Goal: Task Accomplishment & Management: Manage account settings

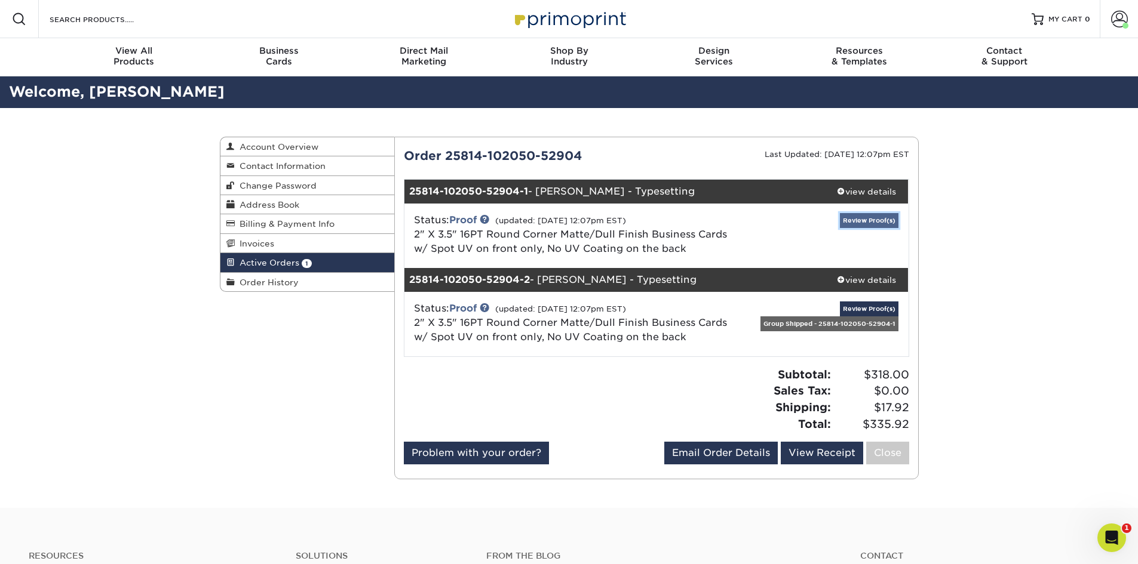
click at [855, 222] on link "Review Proof(s)" at bounding box center [869, 220] width 59 height 15
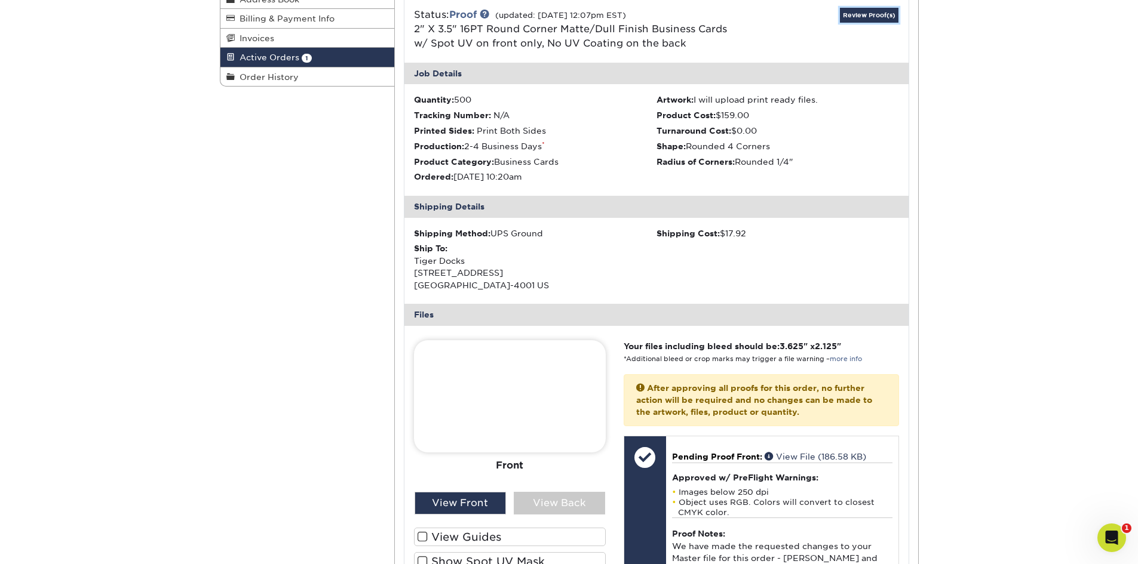
scroll to position [239, 0]
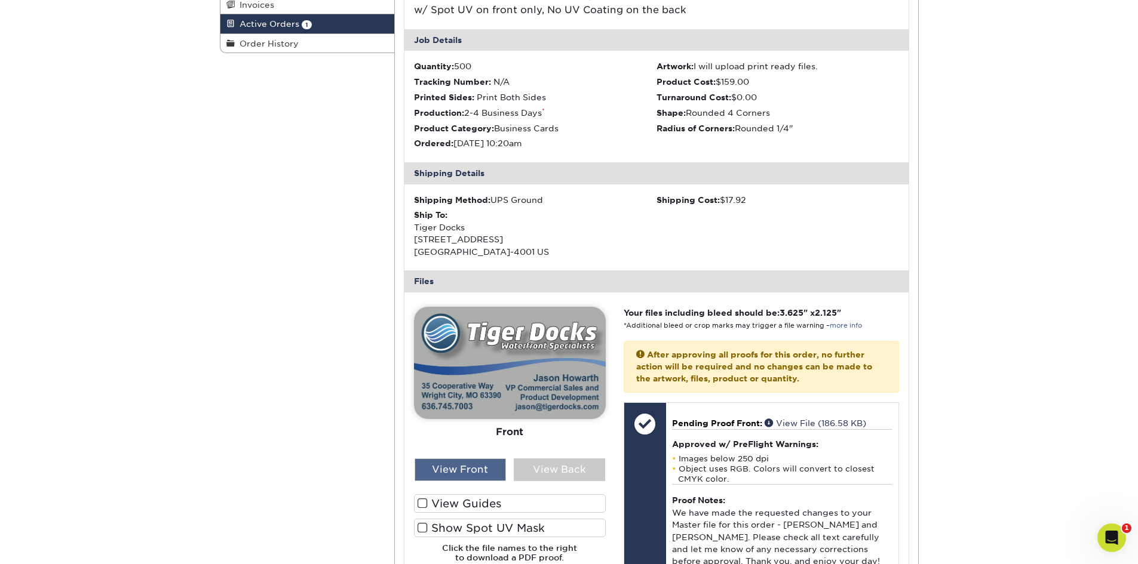
click at [449, 469] on div "View Front" at bounding box center [459, 470] width 91 height 23
click at [548, 469] on div "View Back" at bounding box center [559, 470] width 91 height 23
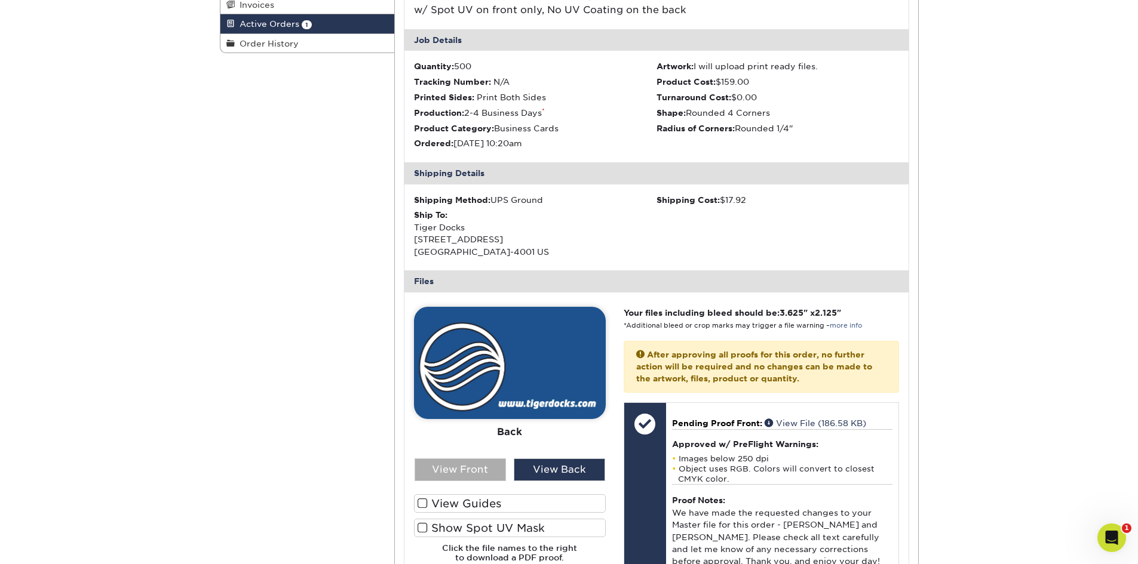
click at [478, 471] on div "View Front" at bounding box center [459, 470] width 91 height 23
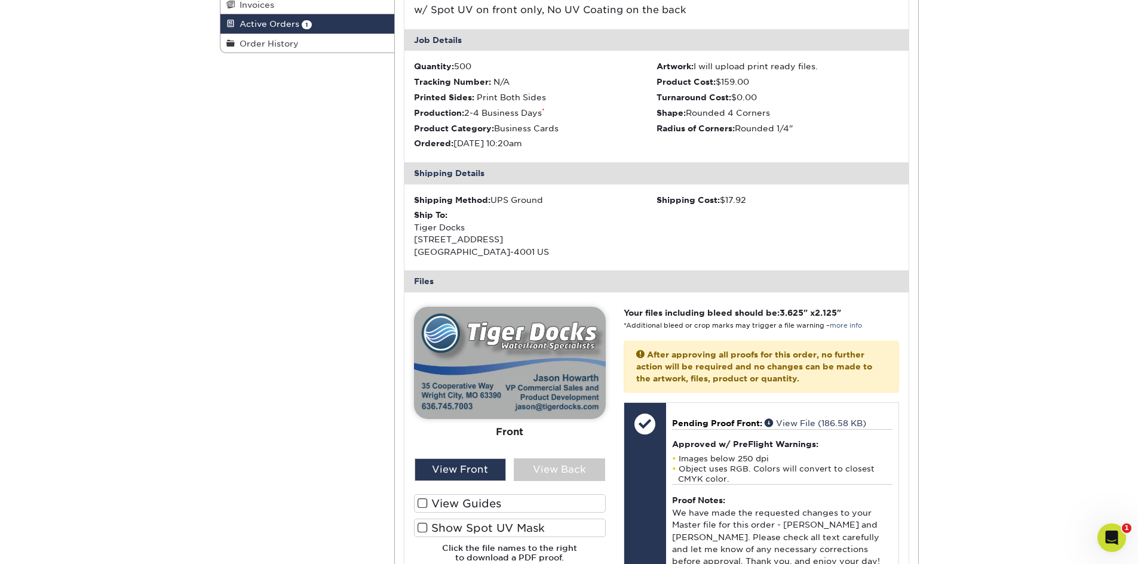
click at [421, 531] on span at bounding box center [422, 528] width 10 height 11
click at [0, 0] on input "Show Spot UV Mask" at bounding box center [0, 0] width 0 height 0
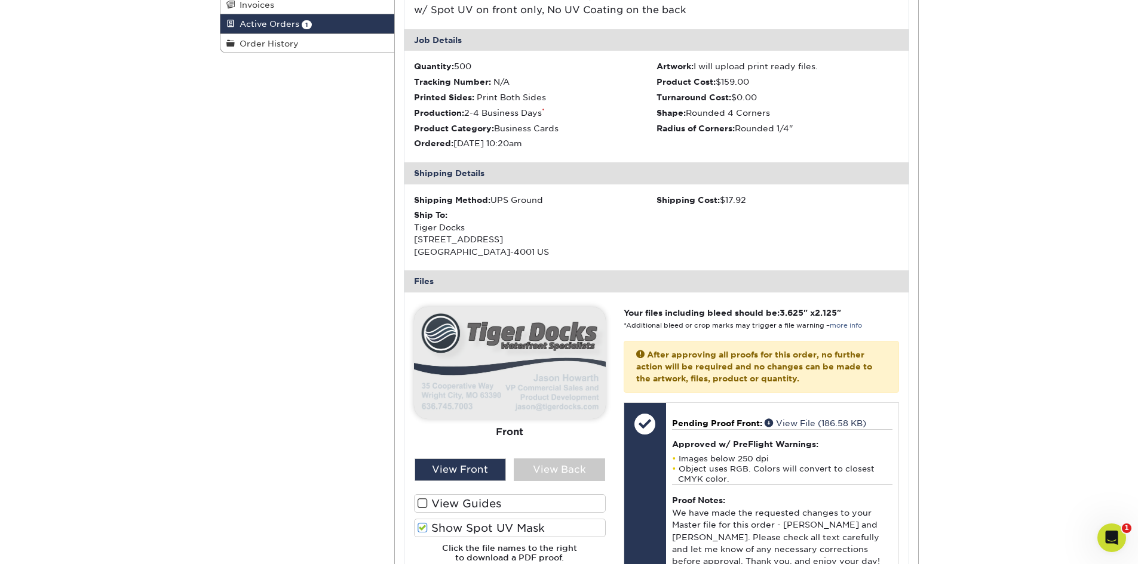
click at [421, 530] on span at bounding box center [422, 528] width 10 height 11
click at [0, 0] on input "Show Spot UV Mask" at bounding box center [0, 0] width 0 height 0
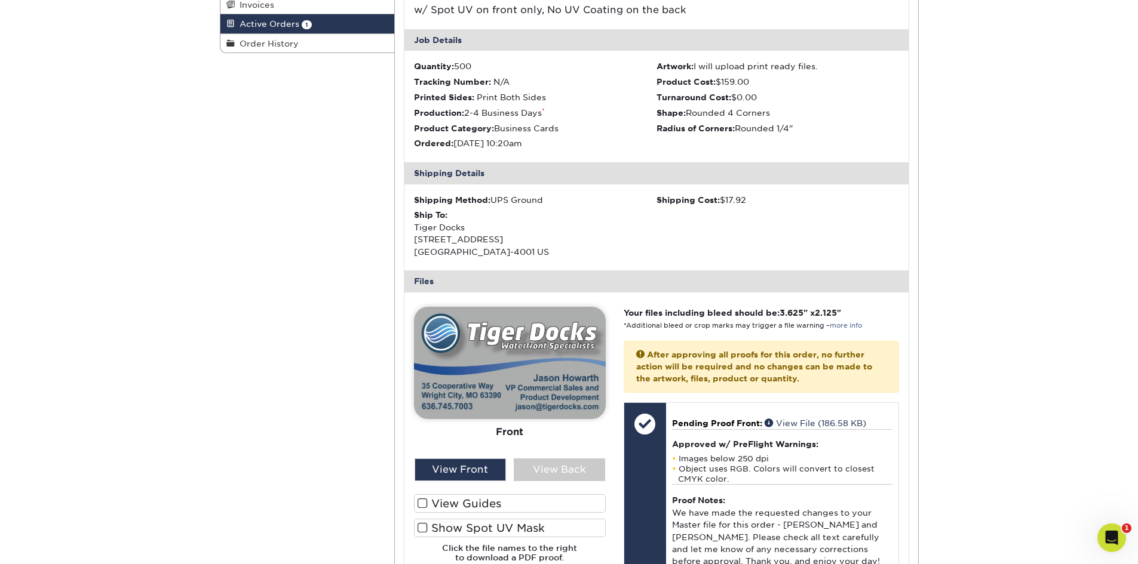
click at [423, 499] on span at bounding box center [422, 503] width 10 height 11
click at [0, 0] on input "View Guides" at bounding box center [0, 0] width 0 height 0
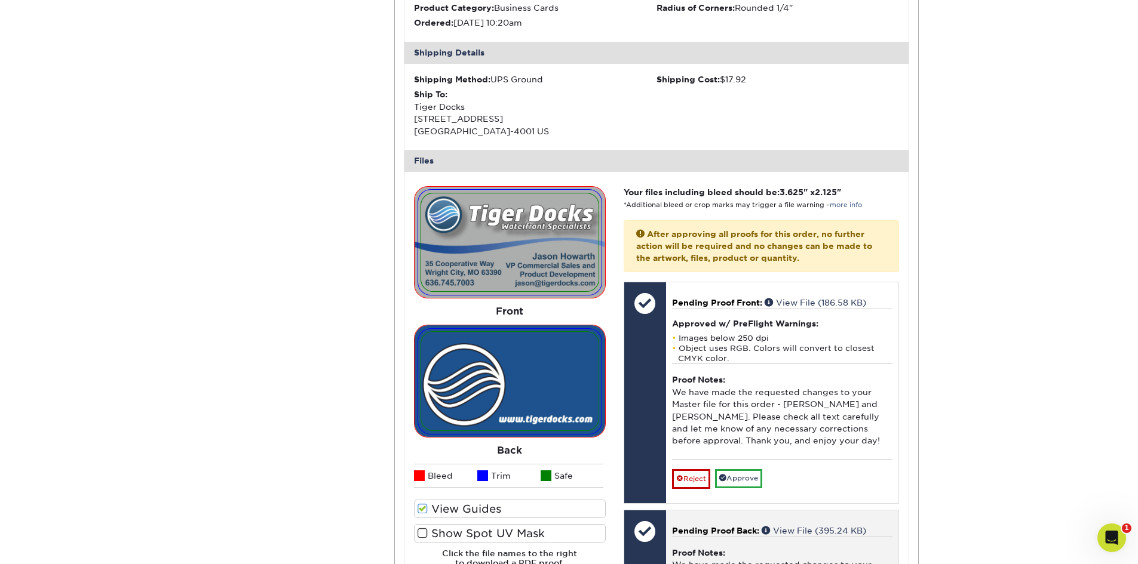
scroll to position [358, 0]
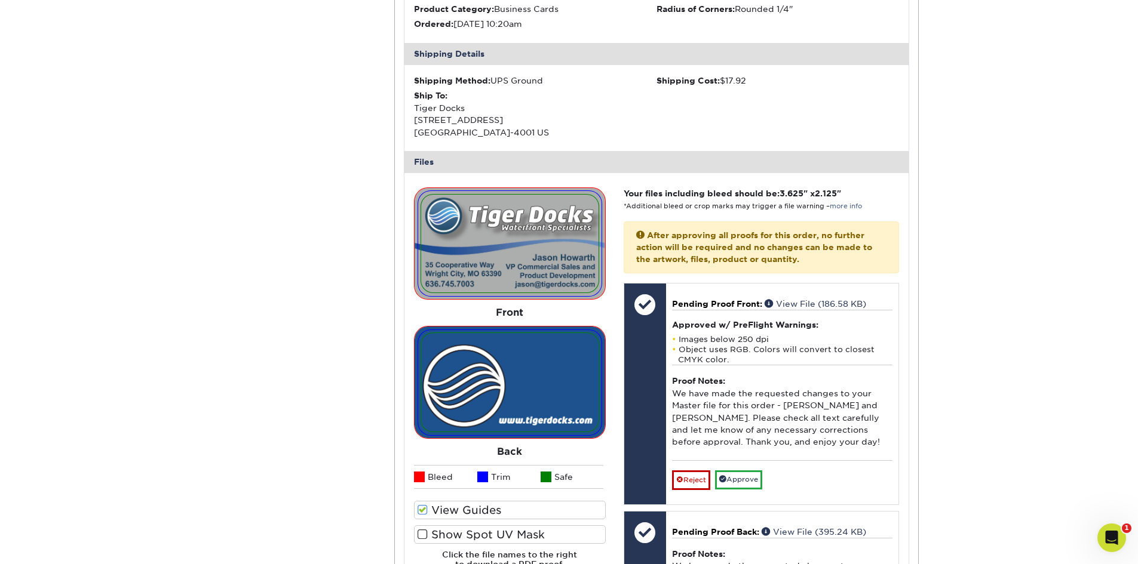
click at [419, 512] on span at bounding box center [422, 510] width 10 height 11
click at [0, 0] on input "View Guides" at bounding box center [0, 0] width 0 height 0
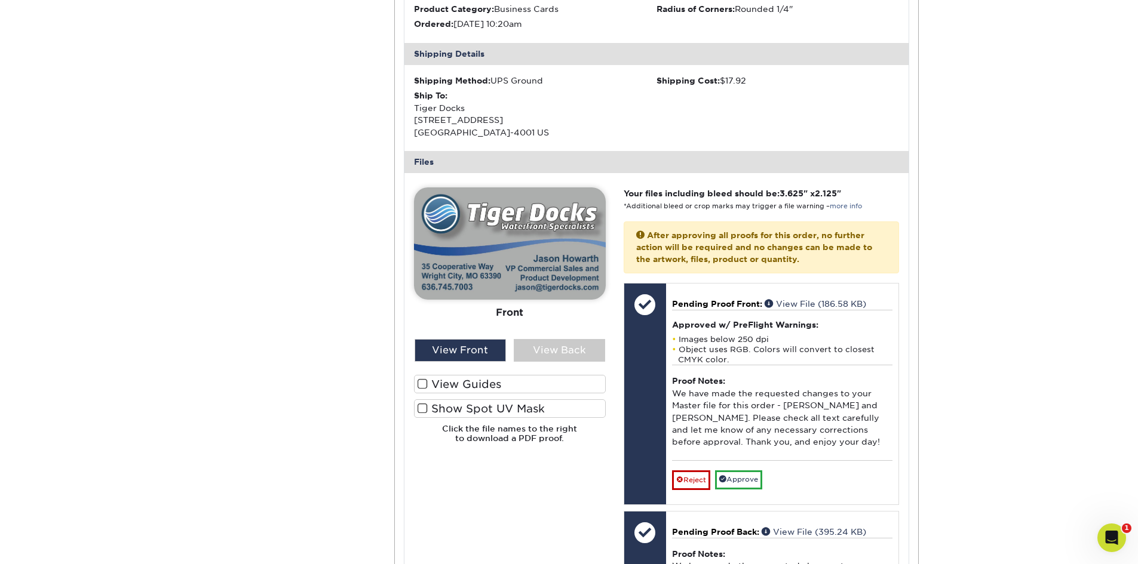
click at [424, 412] on span at bounding box center [422, 408] width 10 height 11
click at [0, 0] on input "Show Spot UV Mask" at bounding box center [0, 0] width 0 height 0
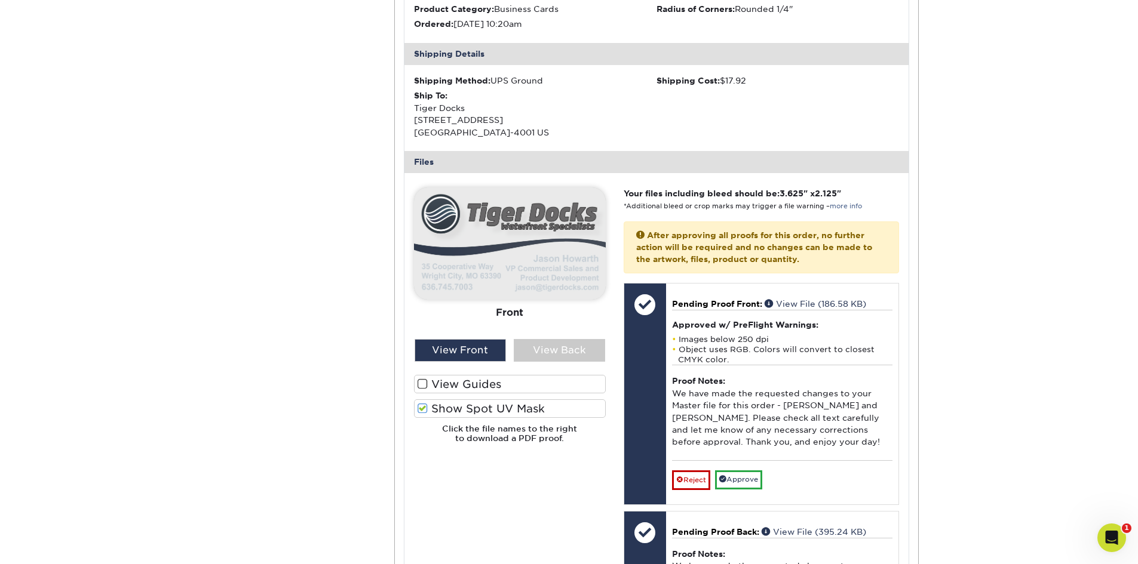
click at [426, 410] on span at bounding box center [422, 408] width 10 height 11
click at [0, 0] on input "Show Spot UV Mask" at bounding box center [0, 0] width 0 height 0
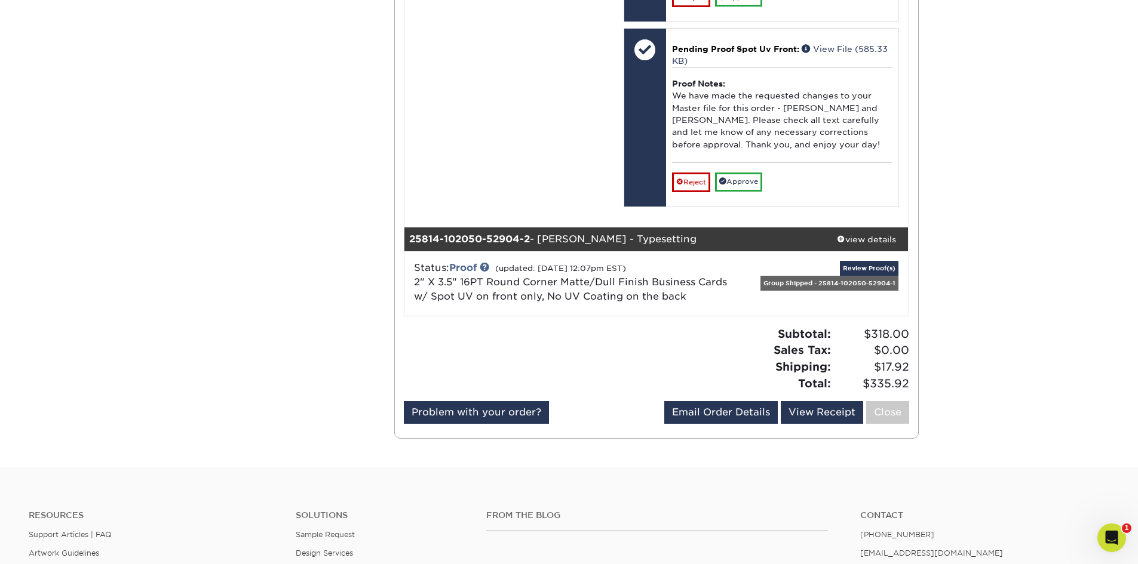
scroll to position [1015, 0]
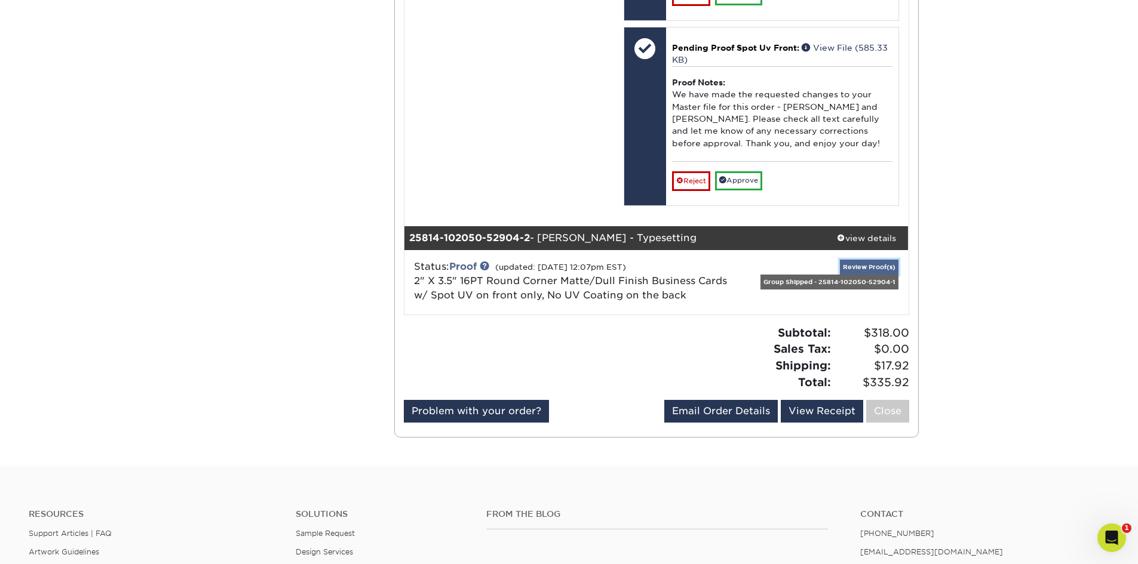
drag, startPoint x: 865, startPoint y: 263, endPoint x: 878, endPoint y: 268, distance: 13.6
click at [865, 263] on link "Review Proof(s)" at bounding box center [869, 267] width 59 height 15
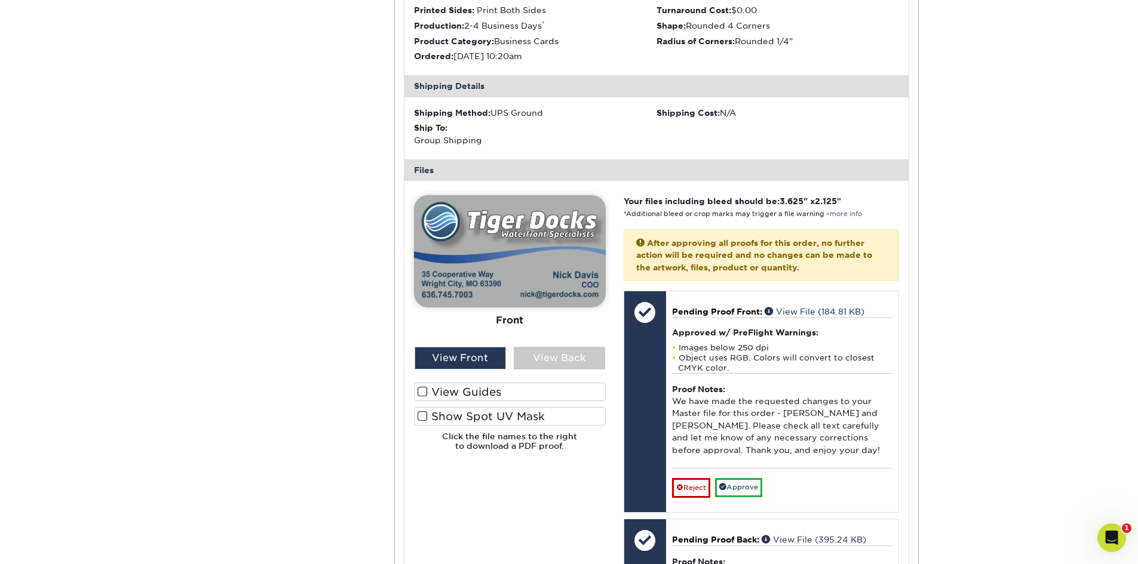
scroll to position [1433, 0]
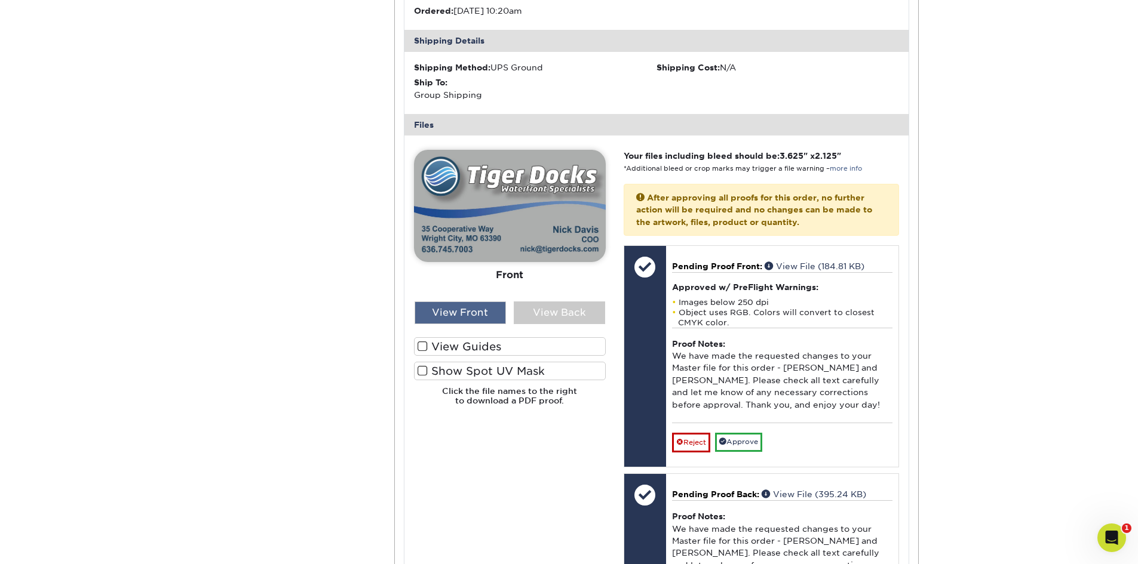
click at [465, 316] on div "View Front" at bounding box center [459, 313] width 91 height 23
click at [423, 371] on span at bounding box center [422, 370] width 10 height 11
click at [0, 0] on input "Show Spot UV Mask" at bounding box center [0, 0] width 0 height 0
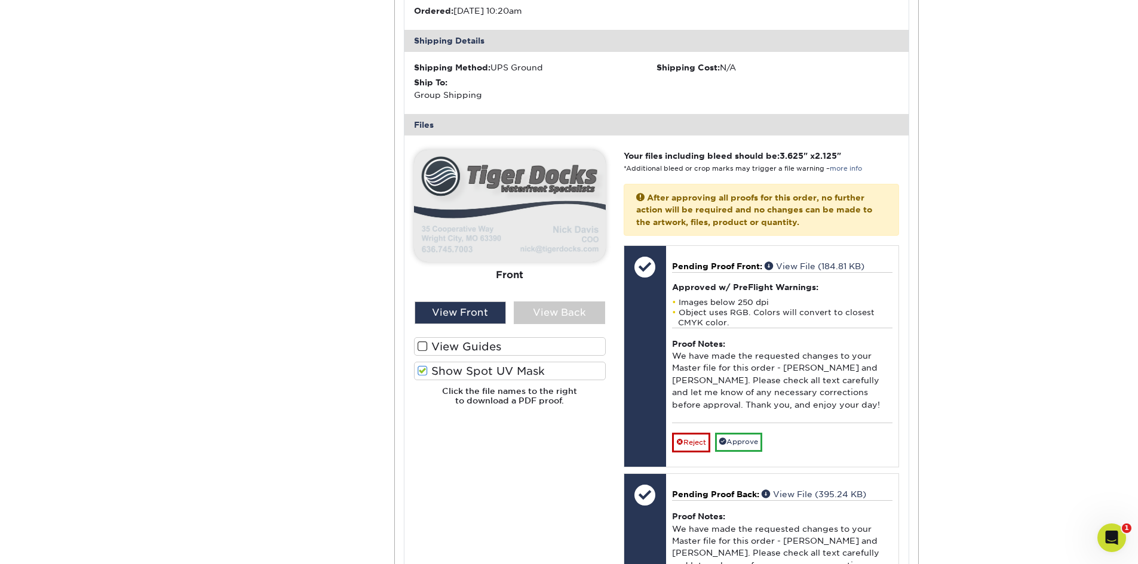
click at [423, 371] on span at bounding box center [422, 370] width 10 height 11
click at [0, 0] on input "Show Spot UV Mask" at bounding box center [0, 0] width 0 height 0
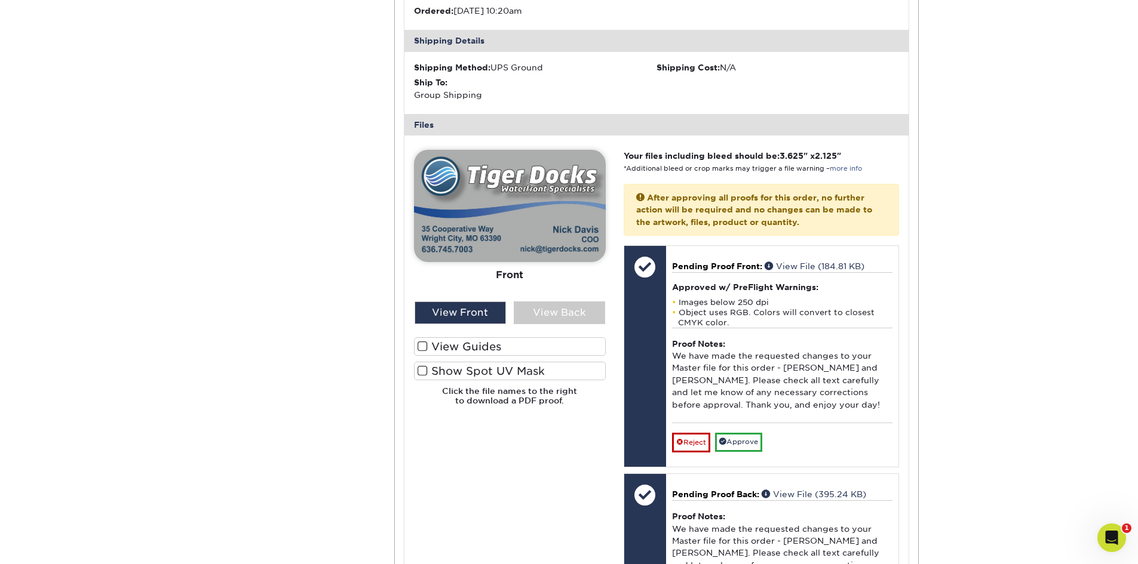
click at [426, 347] on span at bounding box center [422, 346] width 10 height 11
click at [0, 0] on input "View Guides" at bounding box center [0, 0] width 0 height 0
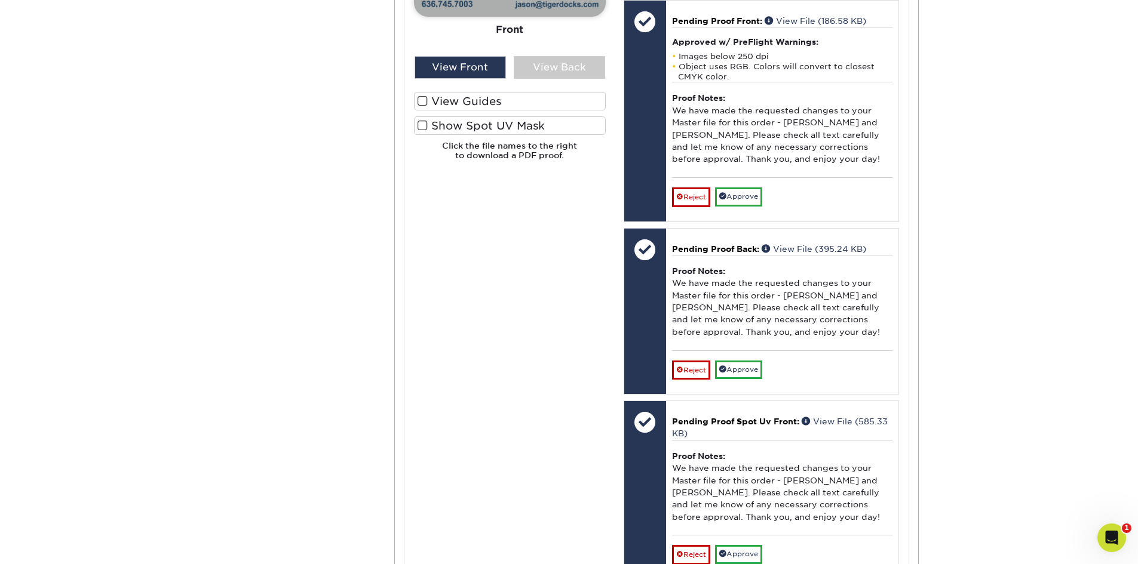
scroll to position [478, 0]
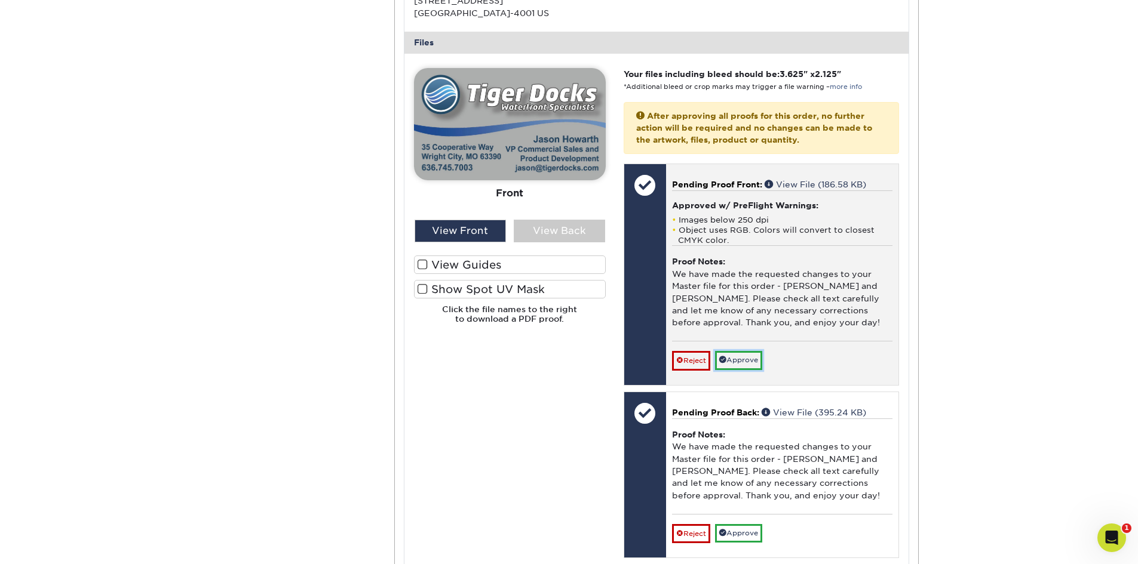
drag, startPoint x: 744, startPoint y: 358, endPoint x: 765, endPoint y: 362, distance: 21.3
click at [744, 358] on link "Approve" at bounding box center [738, 360] width 47 height 19
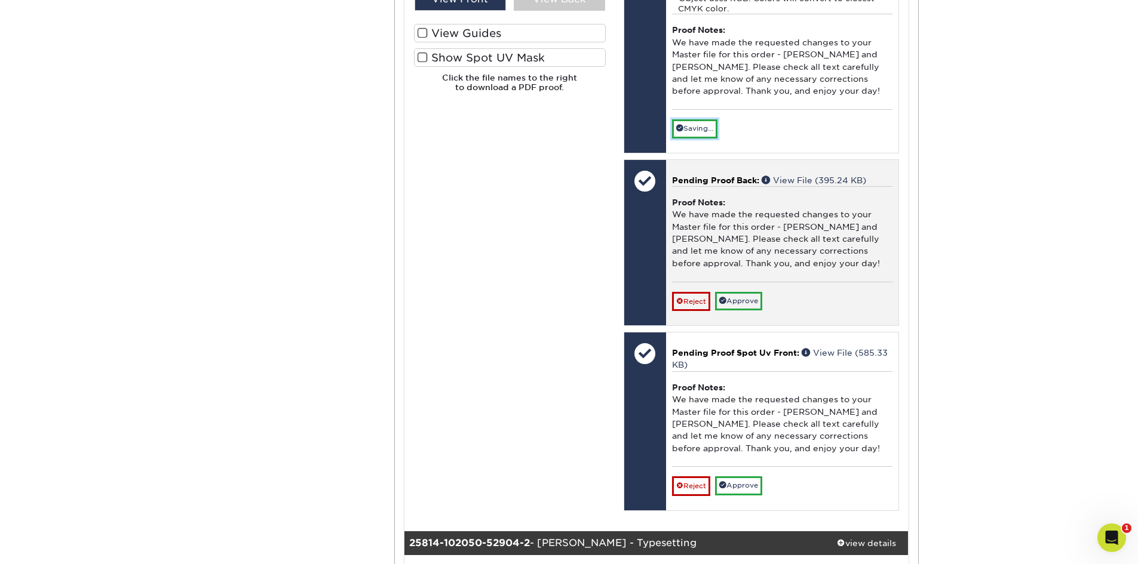
scroll to position [717, 0]
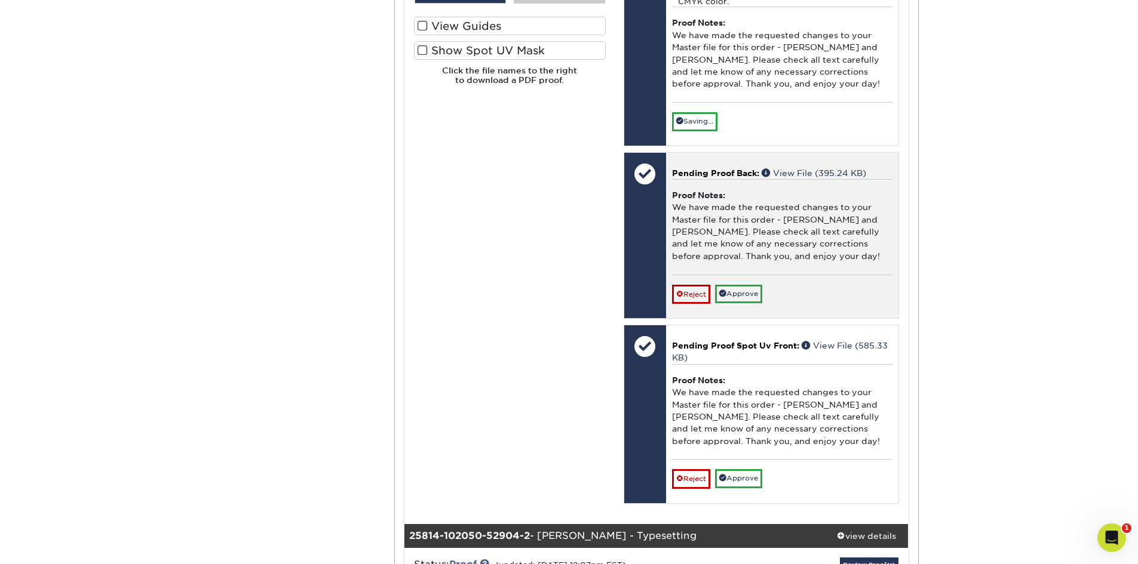
click at [752, 296] on div "Pending Proof Back: View File (395.24 KB) Proof Notes: We have made the request…" at bounding box center [782, 235] width 232 height 165
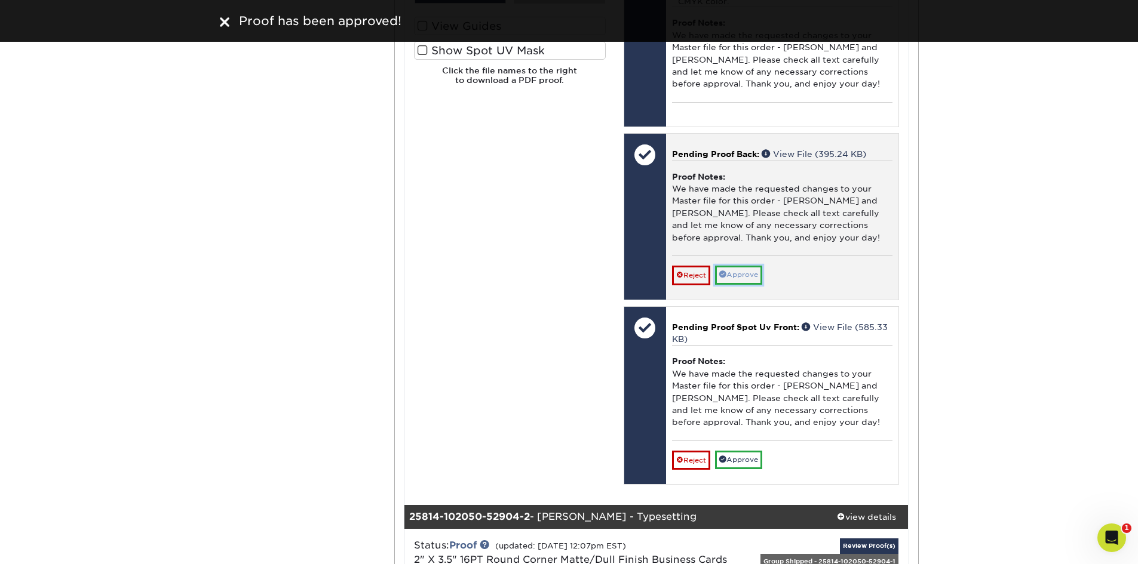
click at [748, 277] on link "Approve" at bounding box center [738, 275] width 47 height 19
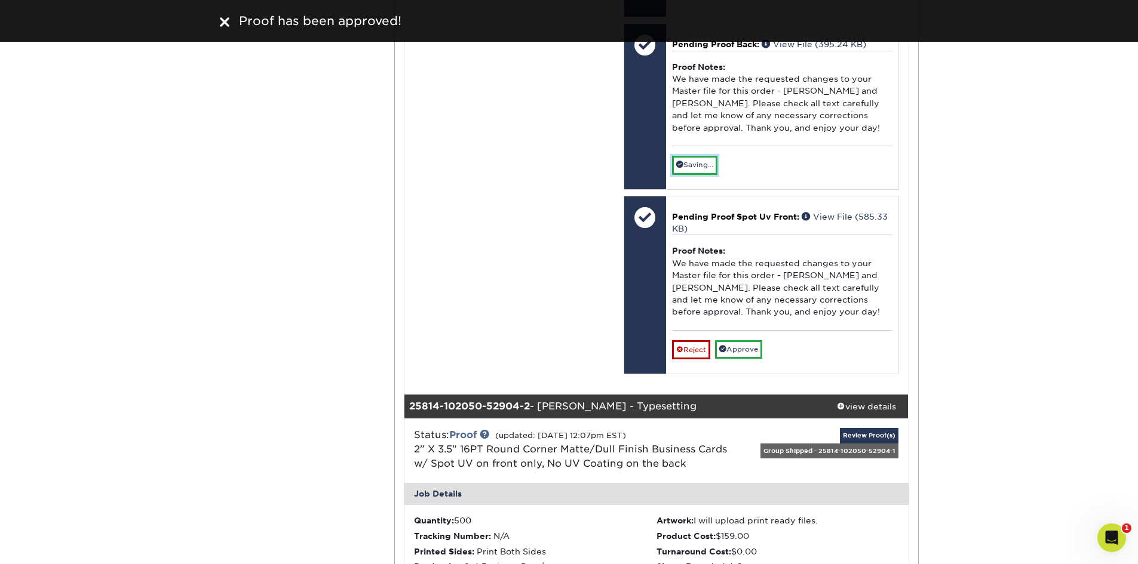
scroll to position [896, 0]
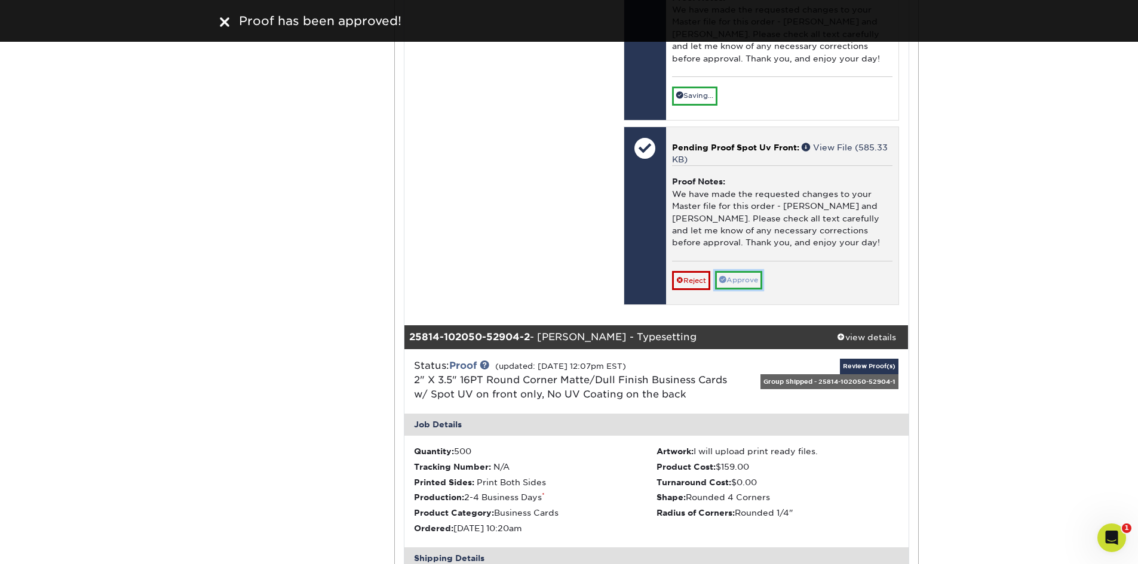
click at [737, 282] on link "Approve" at bounding box center [738, 280] width 47 height 19
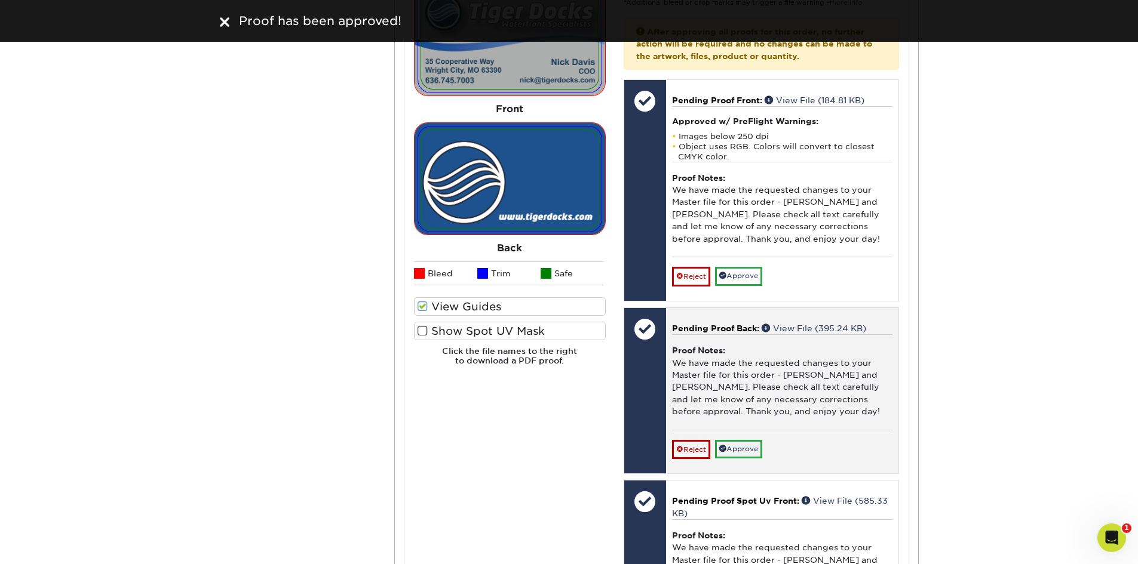
scroll to position [1612, 0]
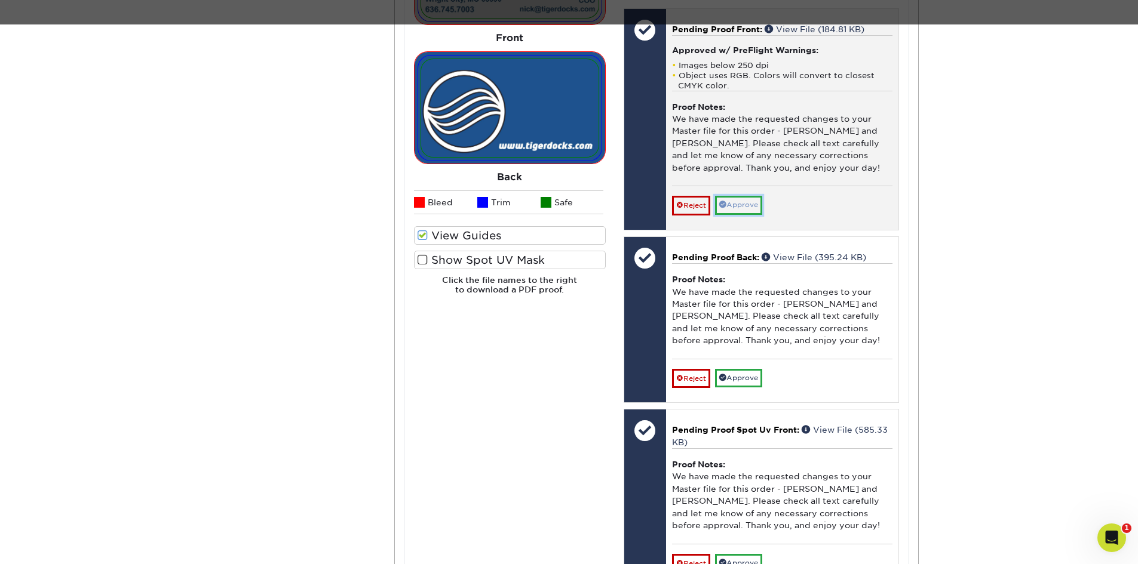
click at [748, 209] on link "Approve" at bounding box center [738, 205] width 47 height 19
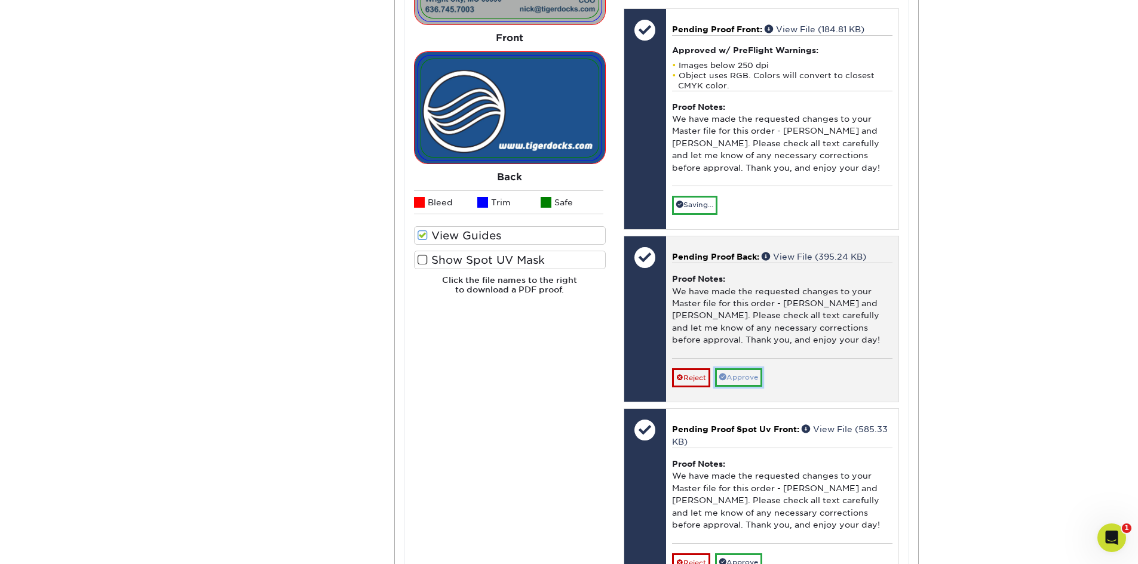
click at [743, 377] on link "Approve" at bounding box center [738, 377] width 47 height 19
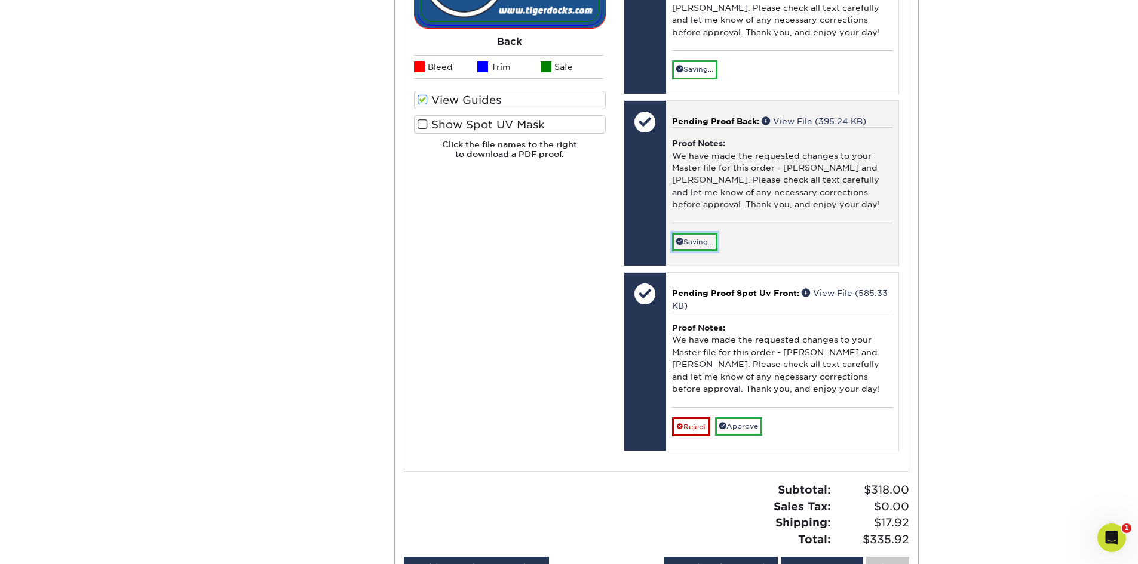
scroll to position [1911, 0]
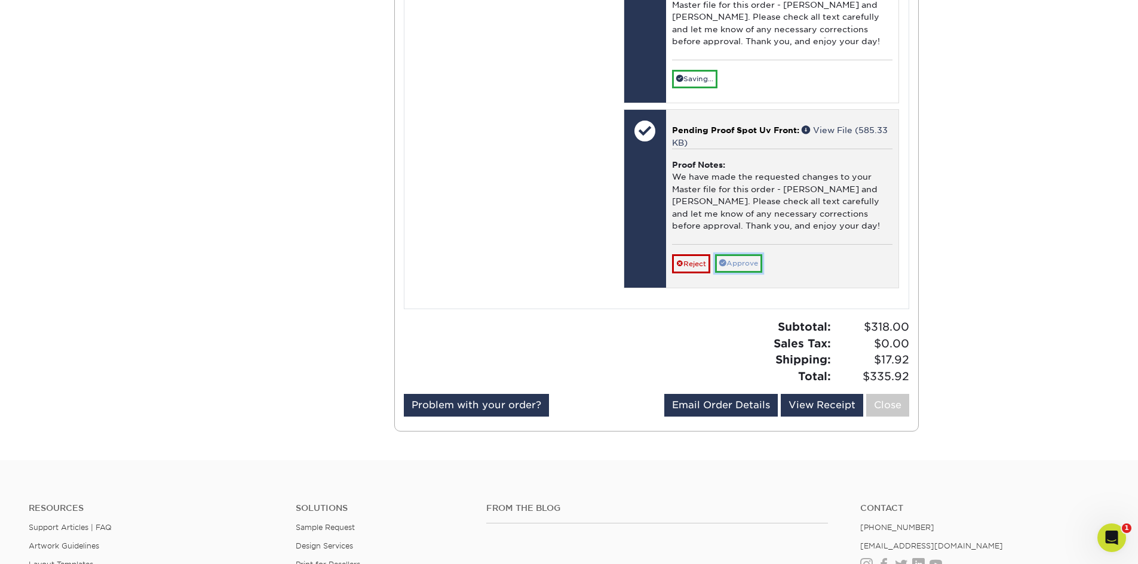
click at [743, 263] on div "Pending Proof Spot Uv Front: View File (585.33 KB) Proof Notes: We have made th…" at bounding box center [782, 199] width 232 height 178
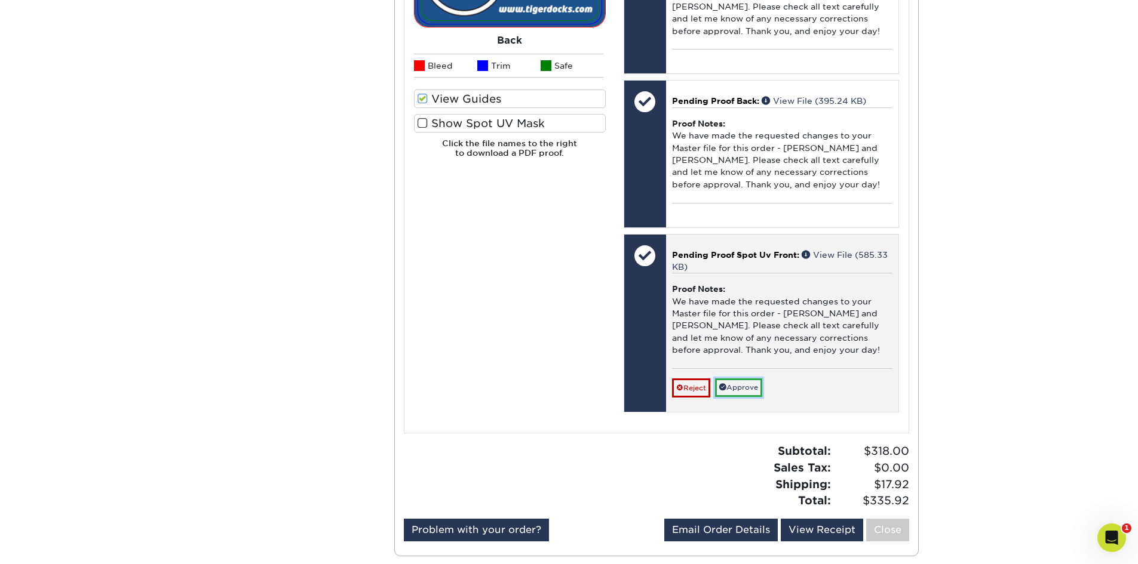
scroll to position [1732, 0]
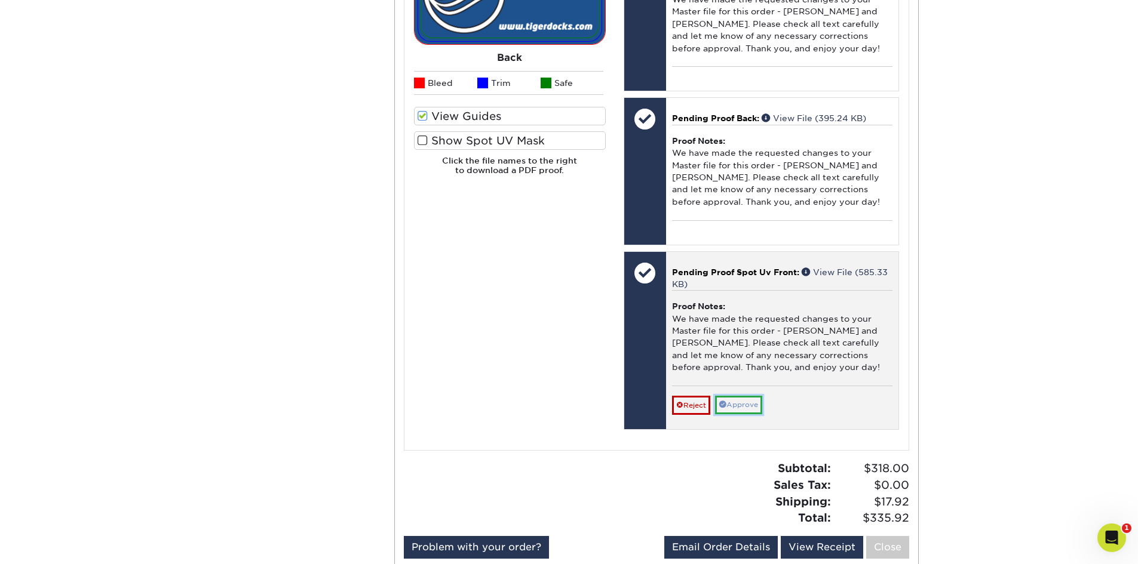
click at [748, 410] on link "Approve" at bounding box center [738, 405] width 47 height 19
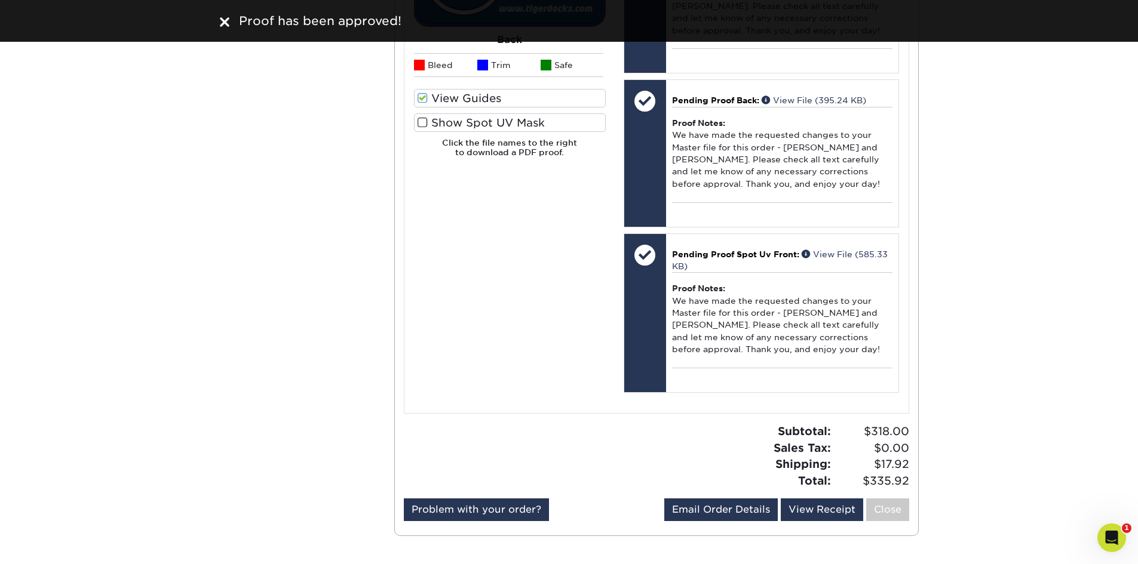
scroll to position [1911, 0]
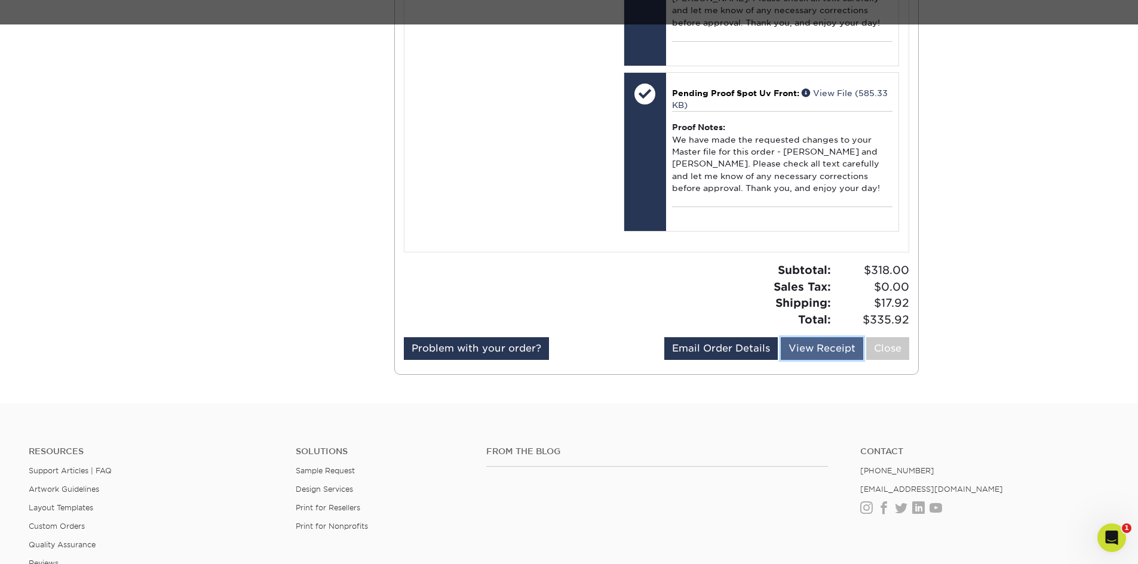
click at [808, 351] on link "View Receipt" at bounding box center [822, 348] width 82 height 23
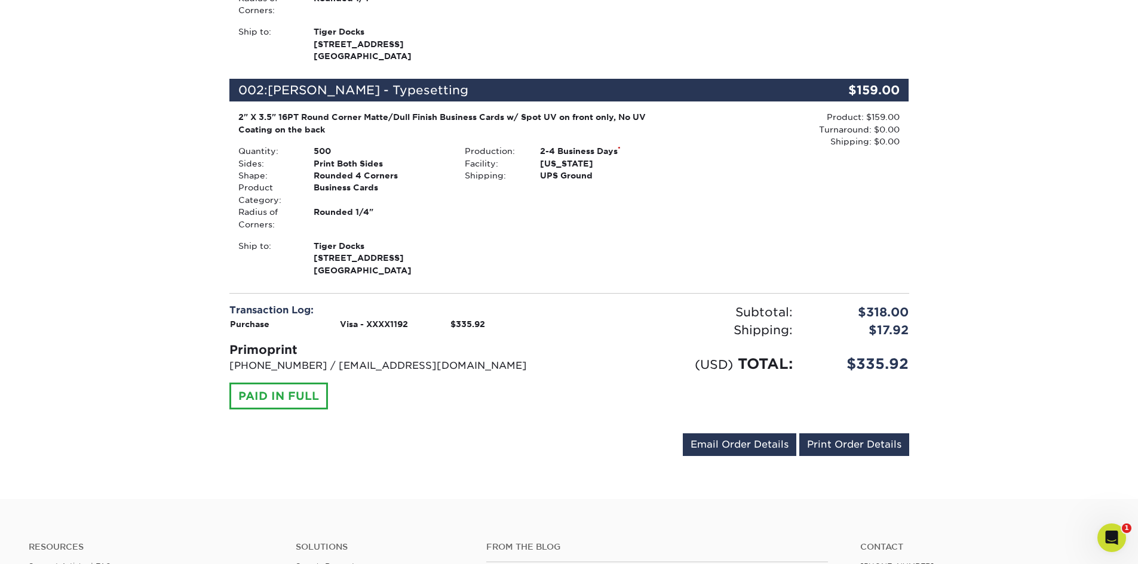
scroll to position [358, 0]
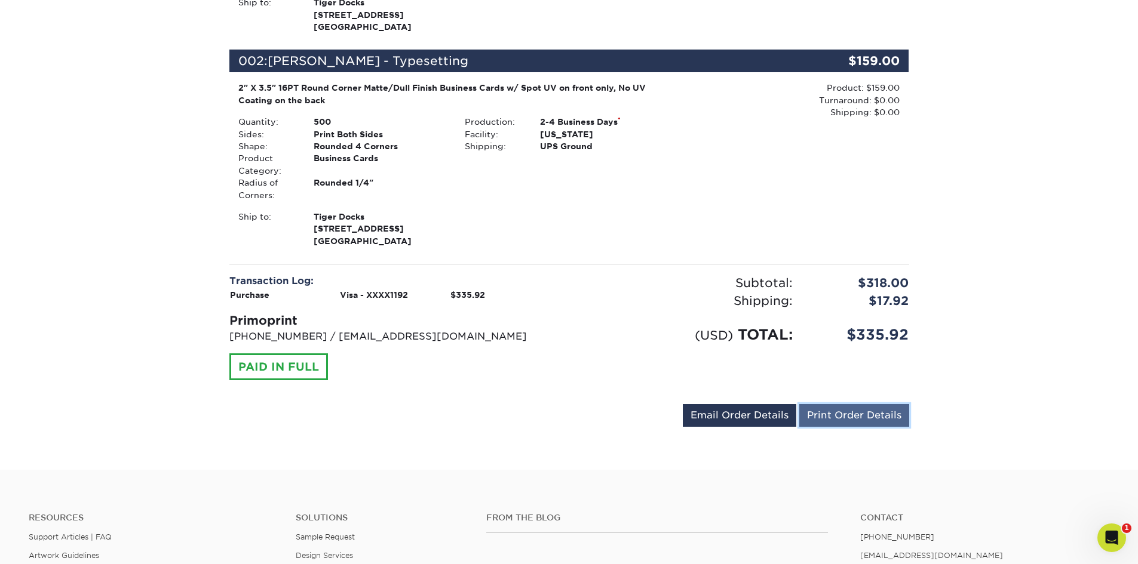
click at [861, 414] on link "Print Order Details" at bounding box center [854, 415] width 110 height 23
click at [822, 413] on link "Print Order Details" at bounding box center [854, 415] width 110 height 23
